Goal: Transaction & Acquisition: Purchase product/service

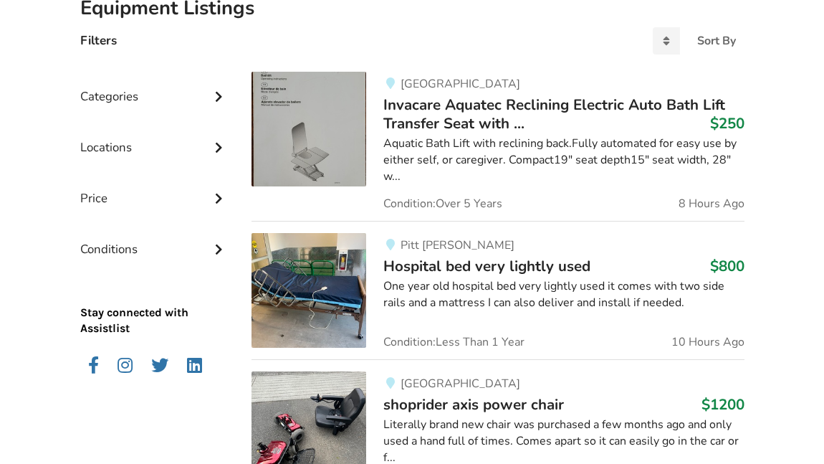
scroll to position [358, 0]
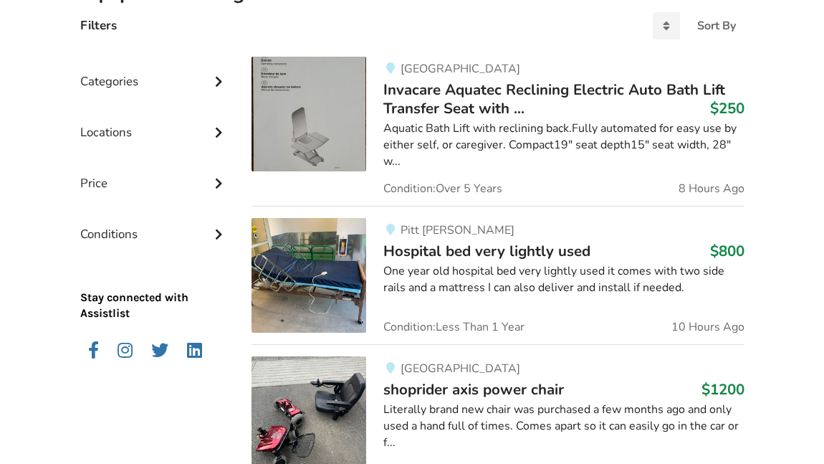
click at [536, 297] on div "[GEOGRAPHIC_DATA][PERSON_NAME] bed very lightly used $800 One year old hospital…" at bounding box center [555, 275] width 378 height 115
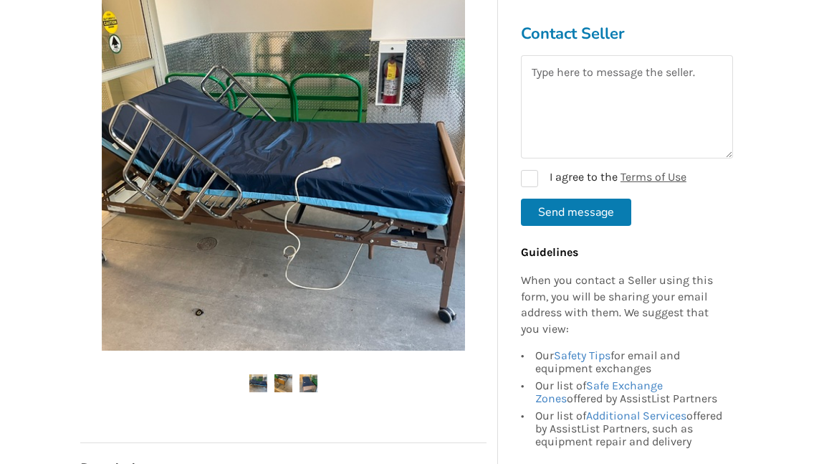
scroll to position [305, 0]
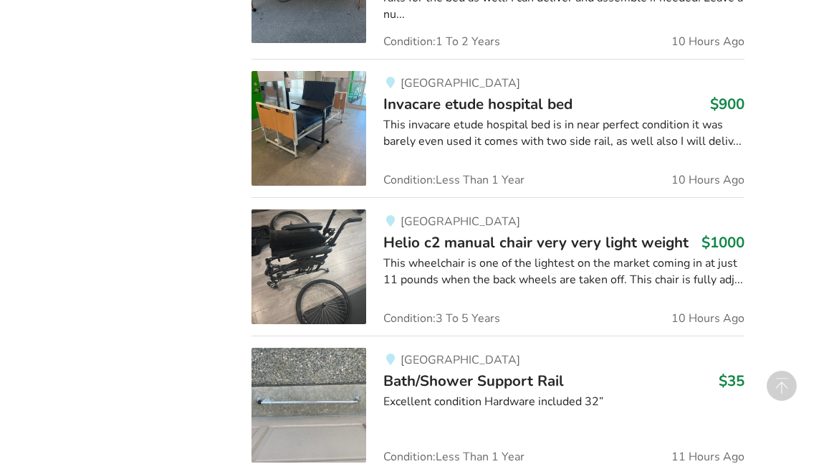
scroll to position [1081, 0]
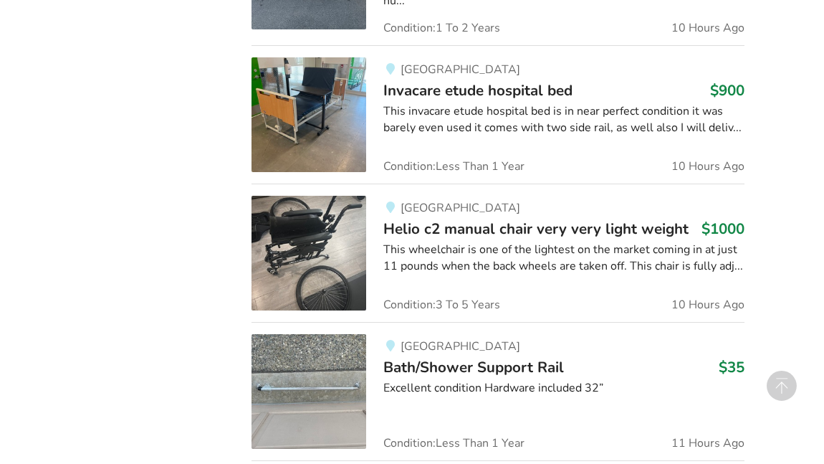
click at [439, 219] on span "Helio c2 manual chair very very light weight" at bounding box center [535, 229] width 305 height 20
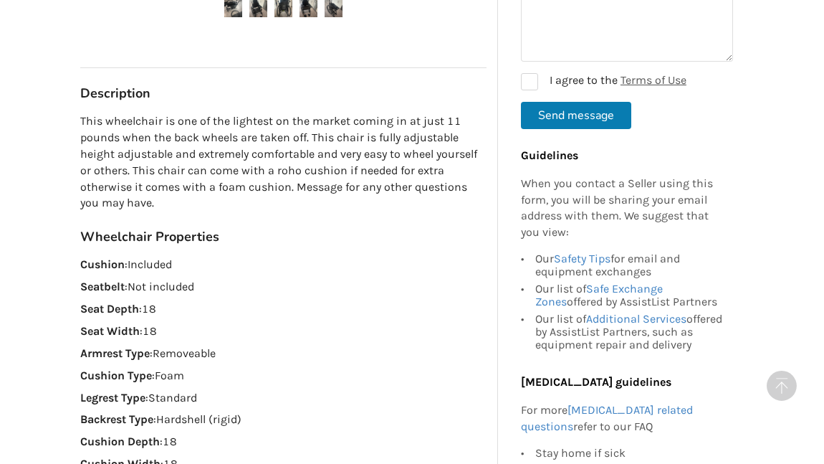
scroll to position [685, 0]
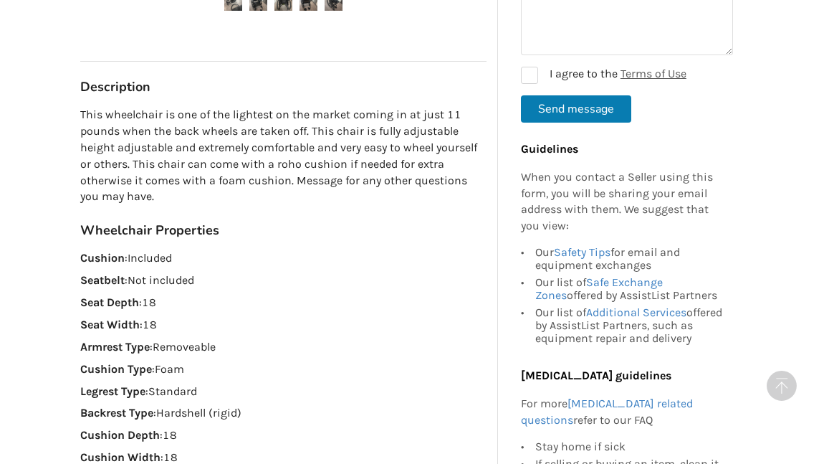
click at [439, 222] on h3 "Wheelchair Properties" at bounding box center [283, 230] width 406 height 16
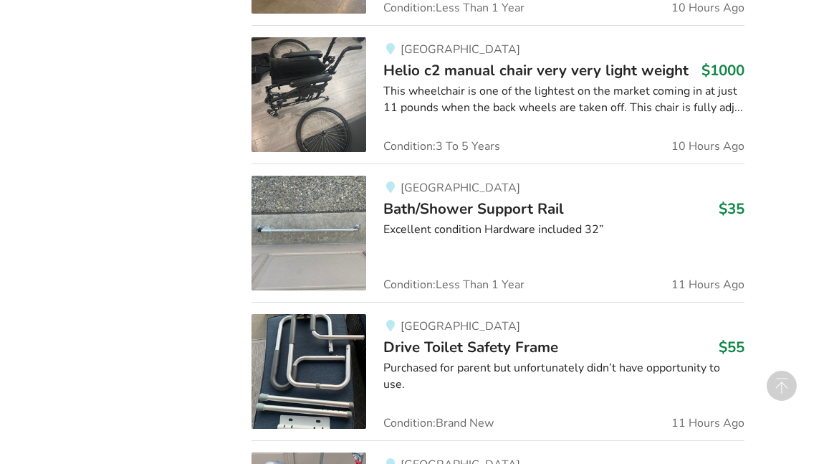
scroll to position [1245, 0]
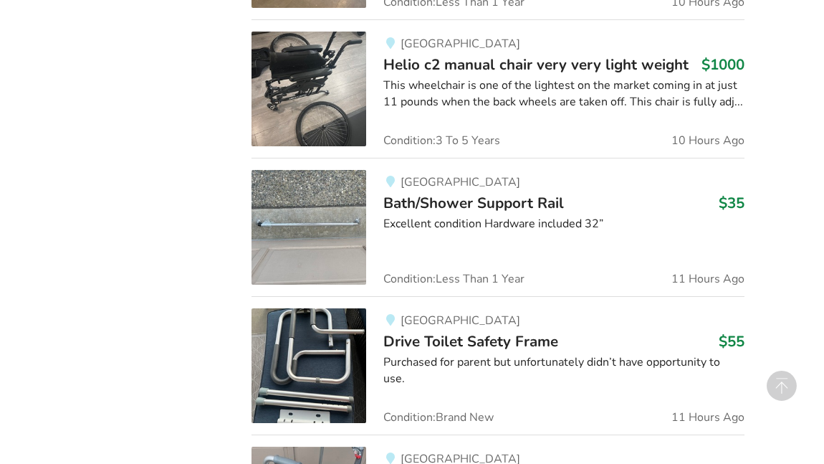
click at [314, 280] on link "Abbotsford Bath/Shower Support Rail $35 Excellent condition Hardware included 3…" at bounding box center [498, 227] width 492 height 138
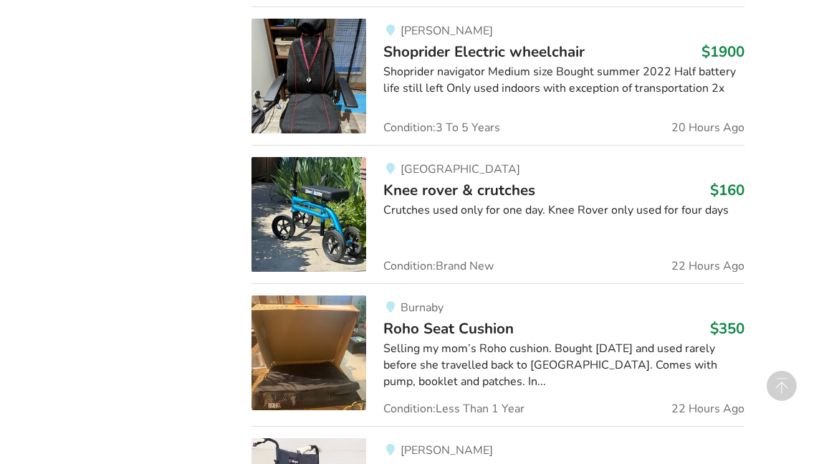
scroll to position [2116, 0]
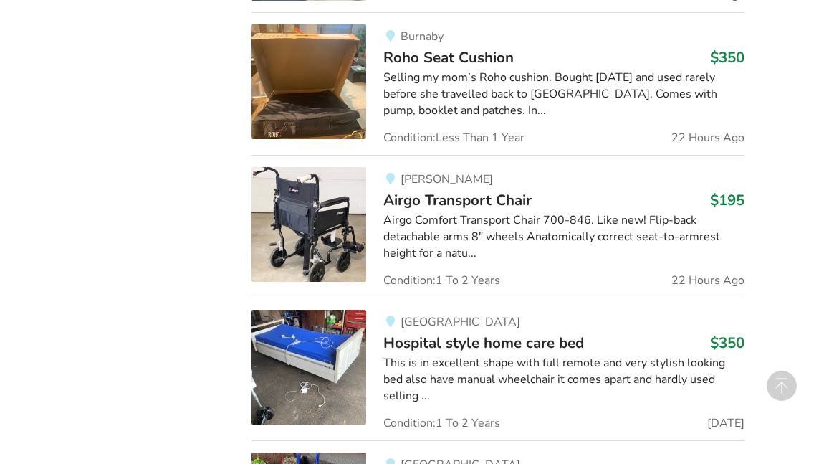
scroll to position [2400, 0]
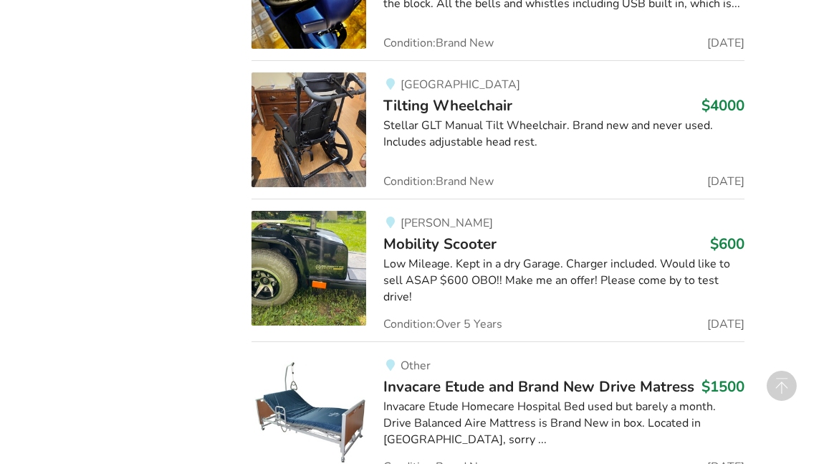
scroll to position [5329, 0]
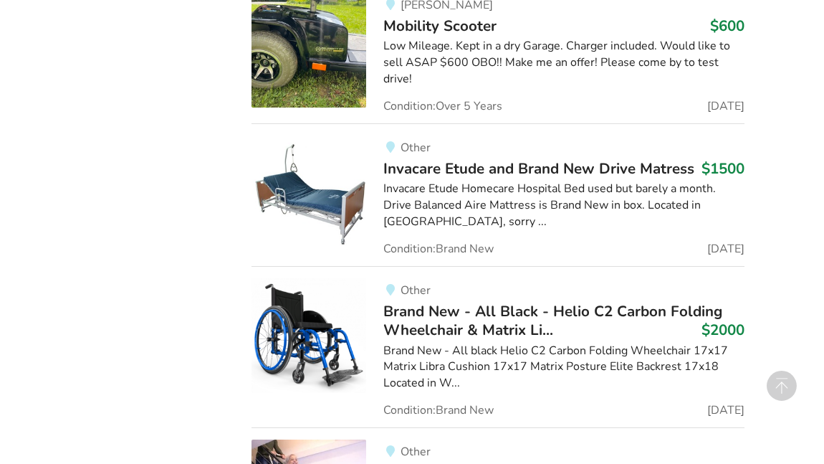
scroll to position [5557, 0]
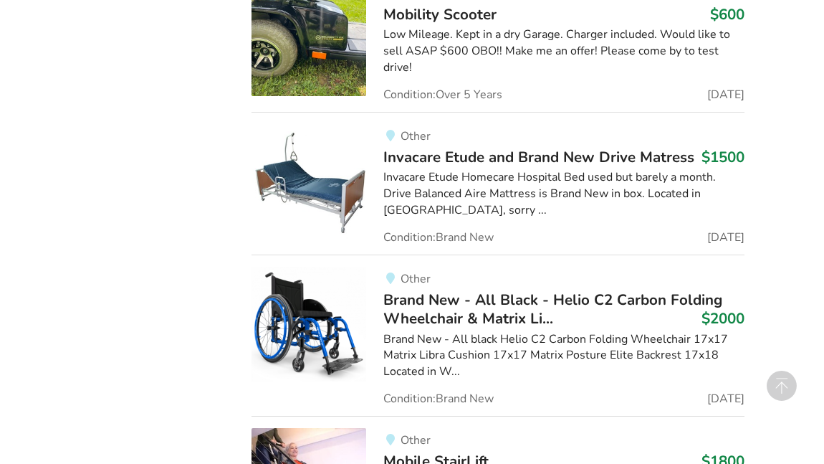
click at [426, 290] on span "Brand New - All Black - Helio C2 Carbon Folding Wheelchair & Matrix Li..." at bounding box center [552, 309] width 339 height 39
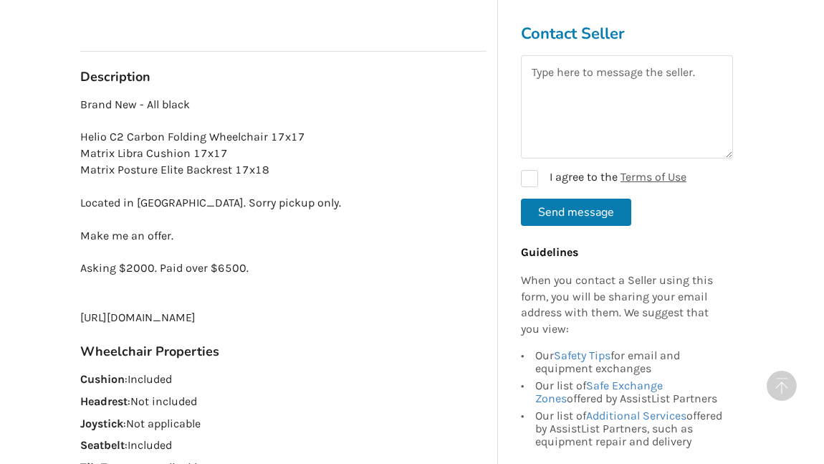
scroll to position [907, 0]
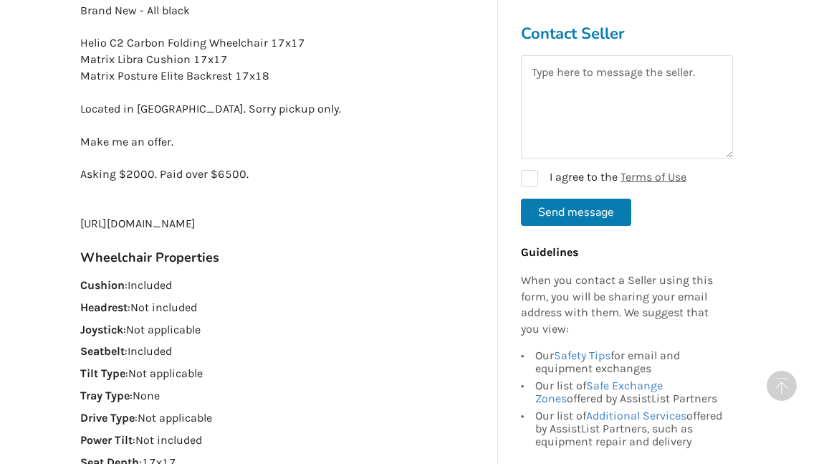
click at [426, 290] on div "Other Last Updated [DATE] Brand New - All Black - Helio C2 Carbon Folding Wheel…" at bounding box center [283, 85] width 406 height 1697
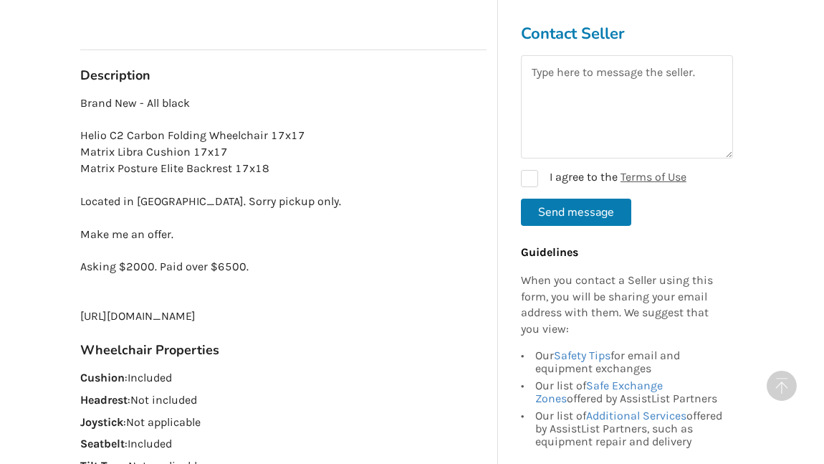
scroll to position [787, 0]
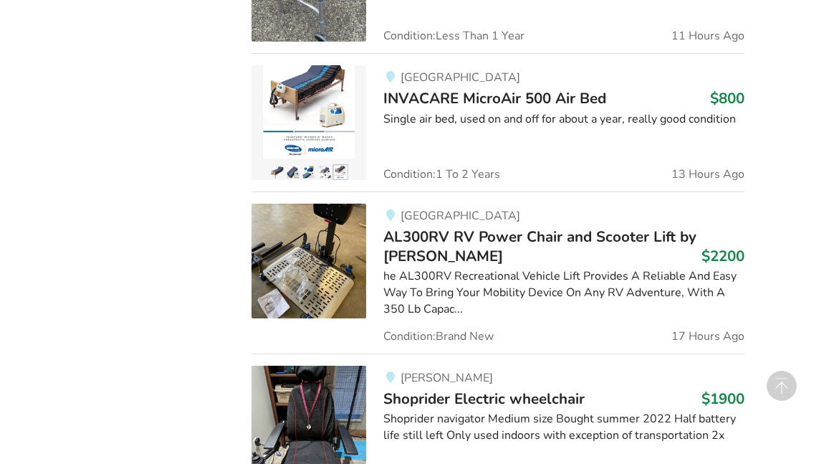
scroll to position [1776, 0]
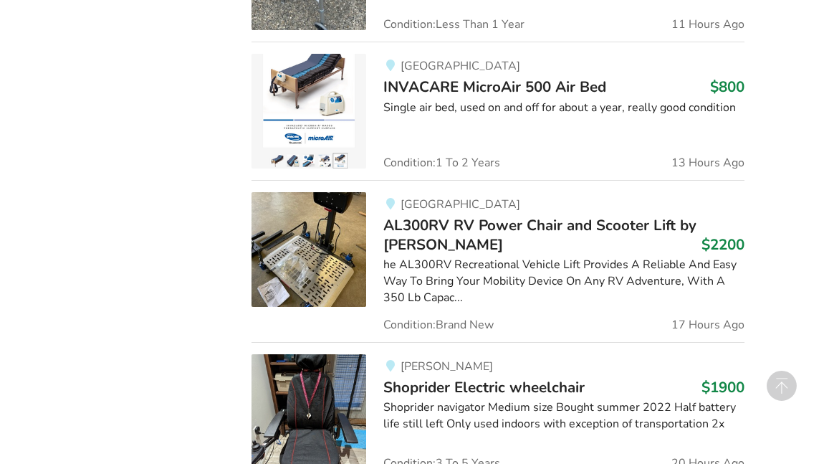
click at [267, 363] on img at bounding box center [309, 411] width 115 height 115
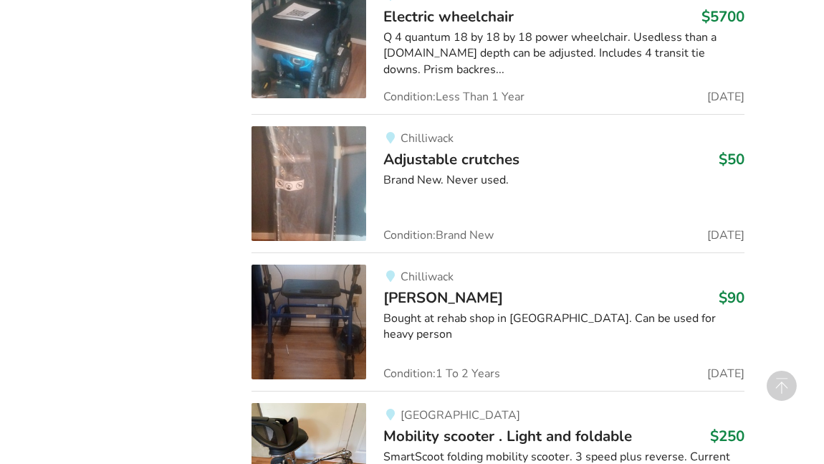
scroll to position [4556, 0]
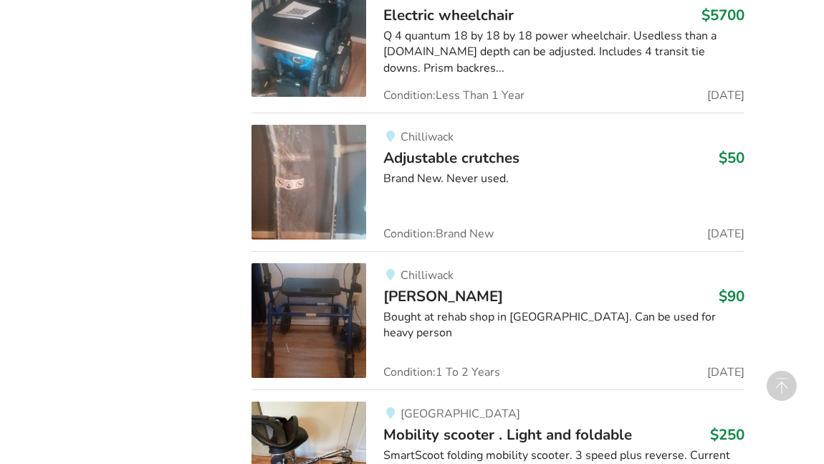
click at [313, 353] on img at bounding box center [309, 320] width 115 height 115
